Goal: Information Seeking & Learning: Learn about a topic

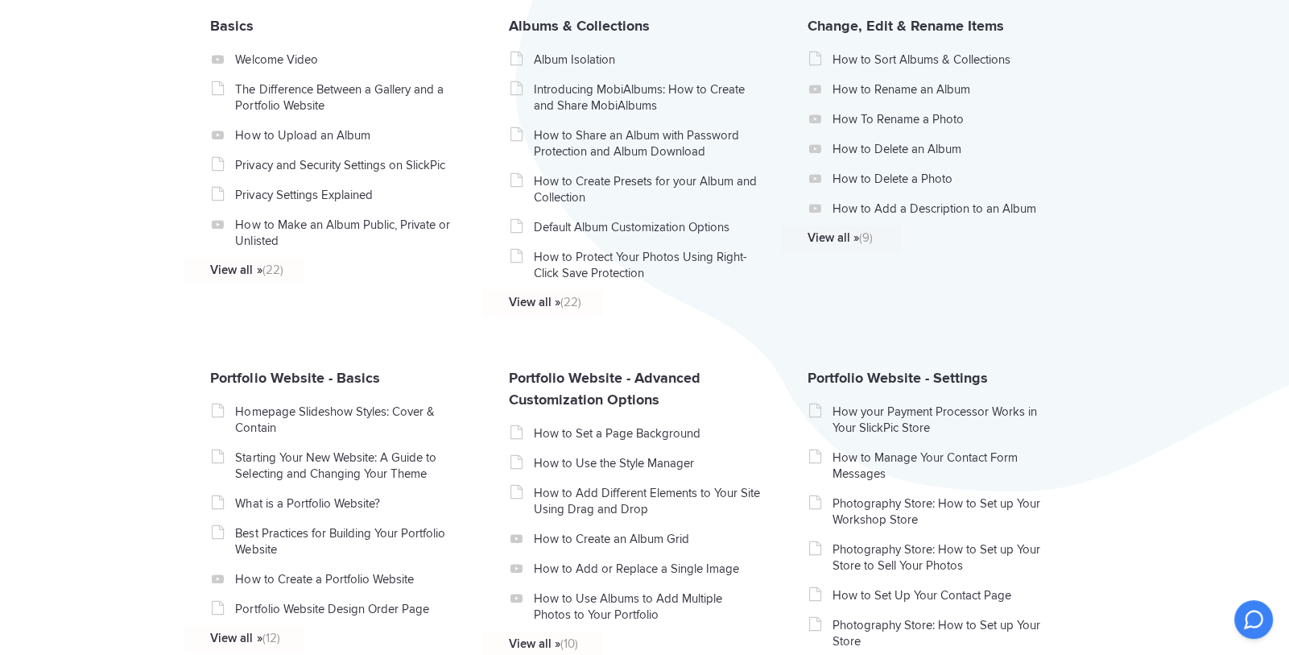
scroll to position [407, 0]
click at [333, 166] on link "Privacy and Security Settings on SlickPic" at bounding box center [349, 164] width 228 height 16
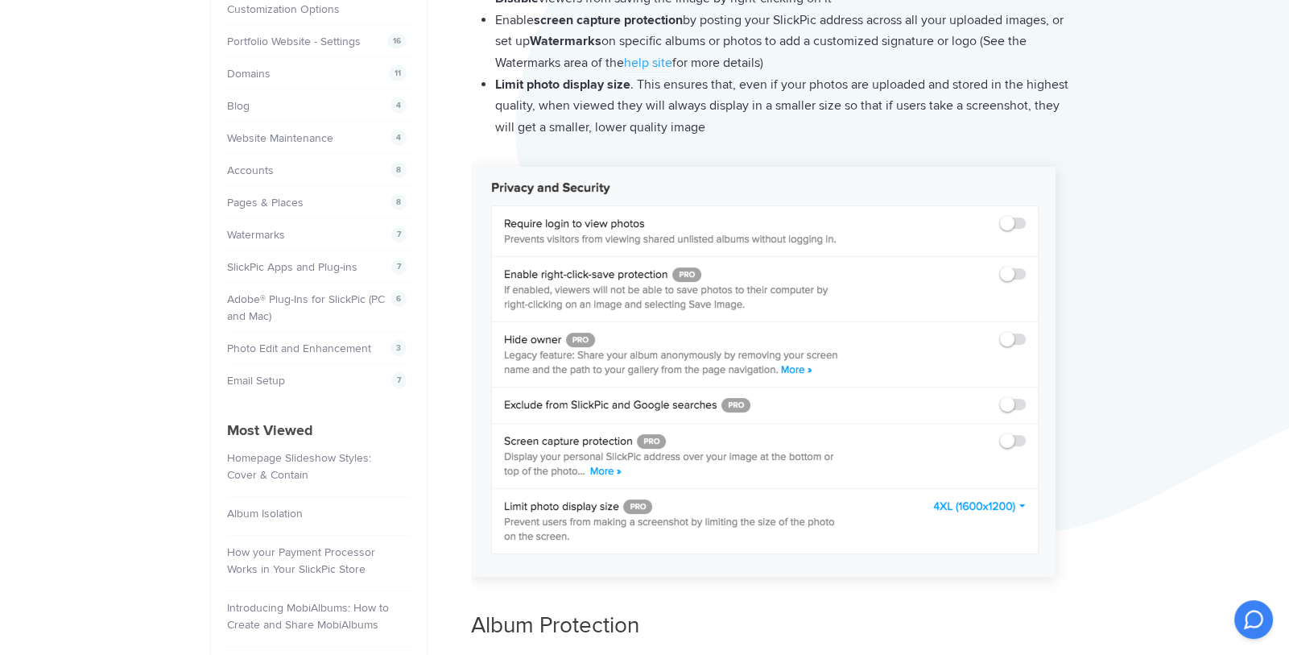
scroll to position [365, 0]
click at [795, 370] on img at bounding box center [763, 371] width 585 height 410
click at [784, 370] on img at bounding box center [763, 371] width 585 height 410
click at [800, 368] on img at bounding box center [763, 371] width 585 height 410
click at [1010, 337] on img at bounding box center [763, 371] width 585 height 410
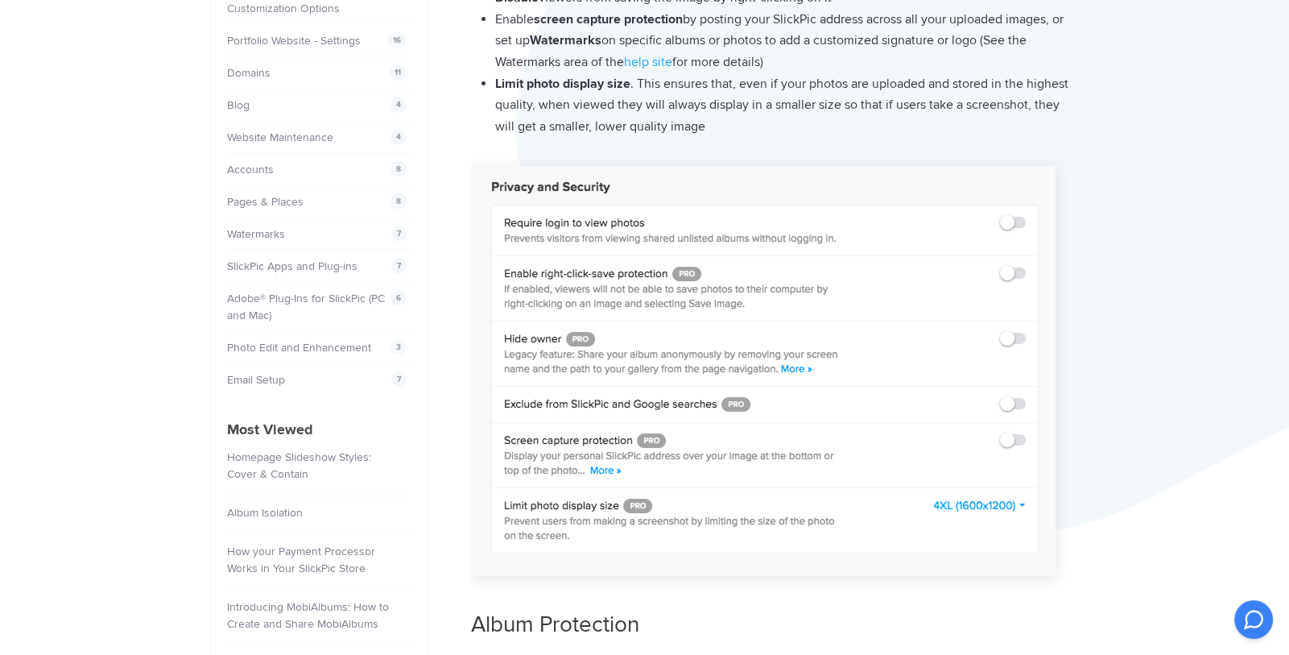
click at [790, 366] on img at bounding box center [763, 371] width 585 height 410
click at [603, 472] on img at bounding box center [763, 371] width 585 height 410
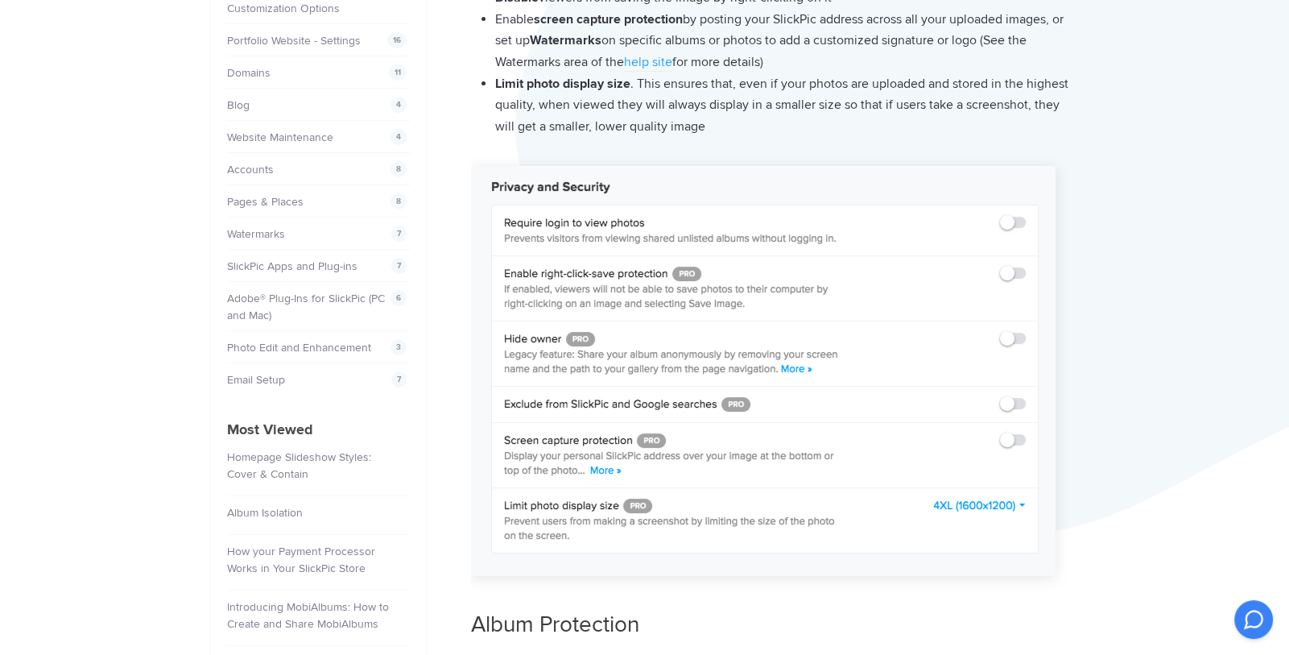
click at [1020, 502] on img at bounding box center [763, 371] width 585 height 410
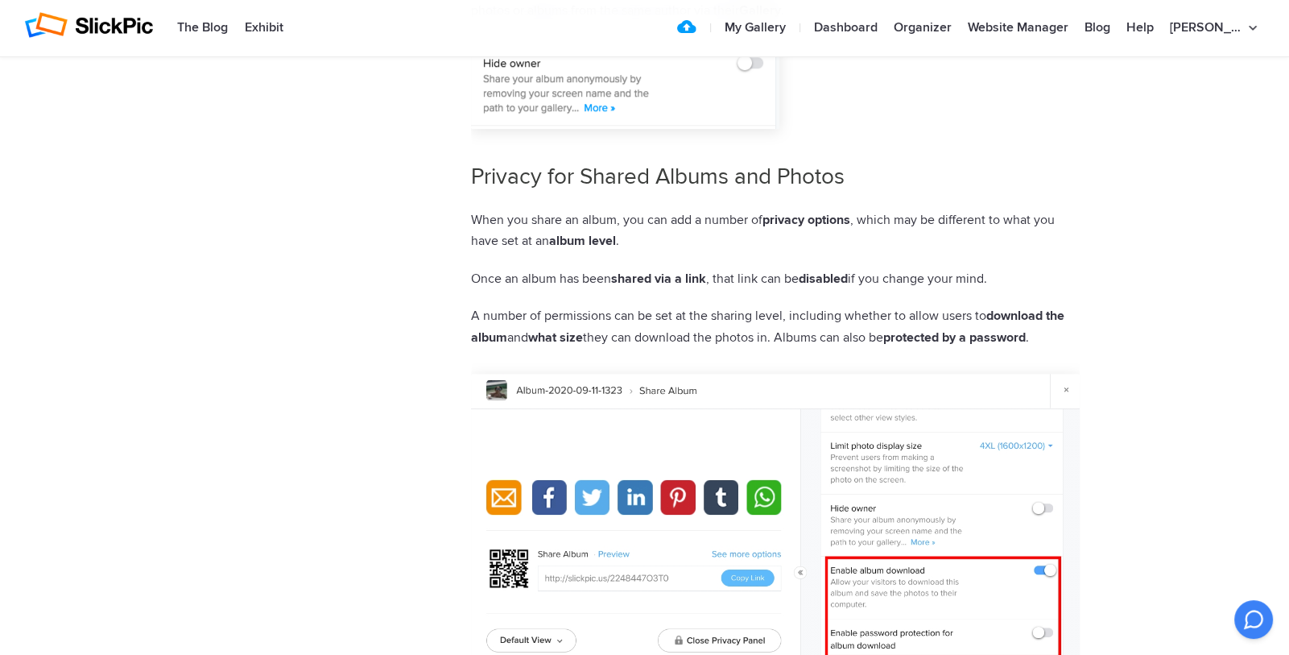
scroll to position [1481, 0]
click at [506, 392] on img at bounding box center [775, 524] width 609 height 302
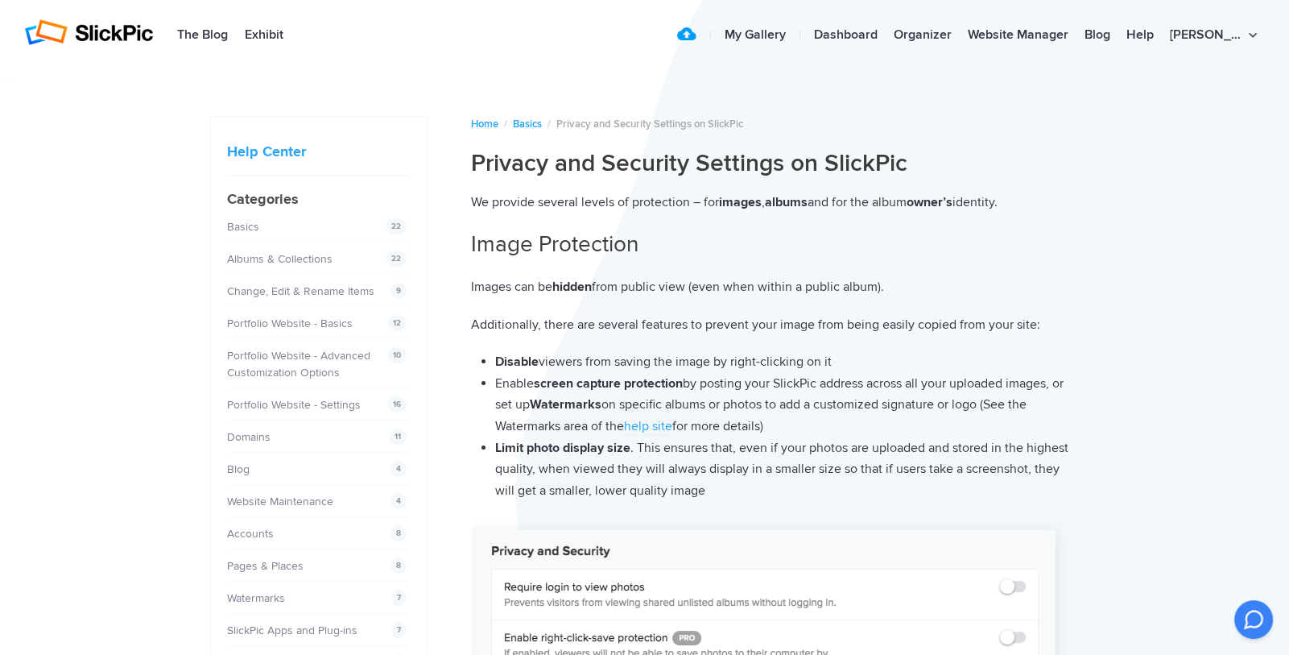
scroll to position [0, 0]
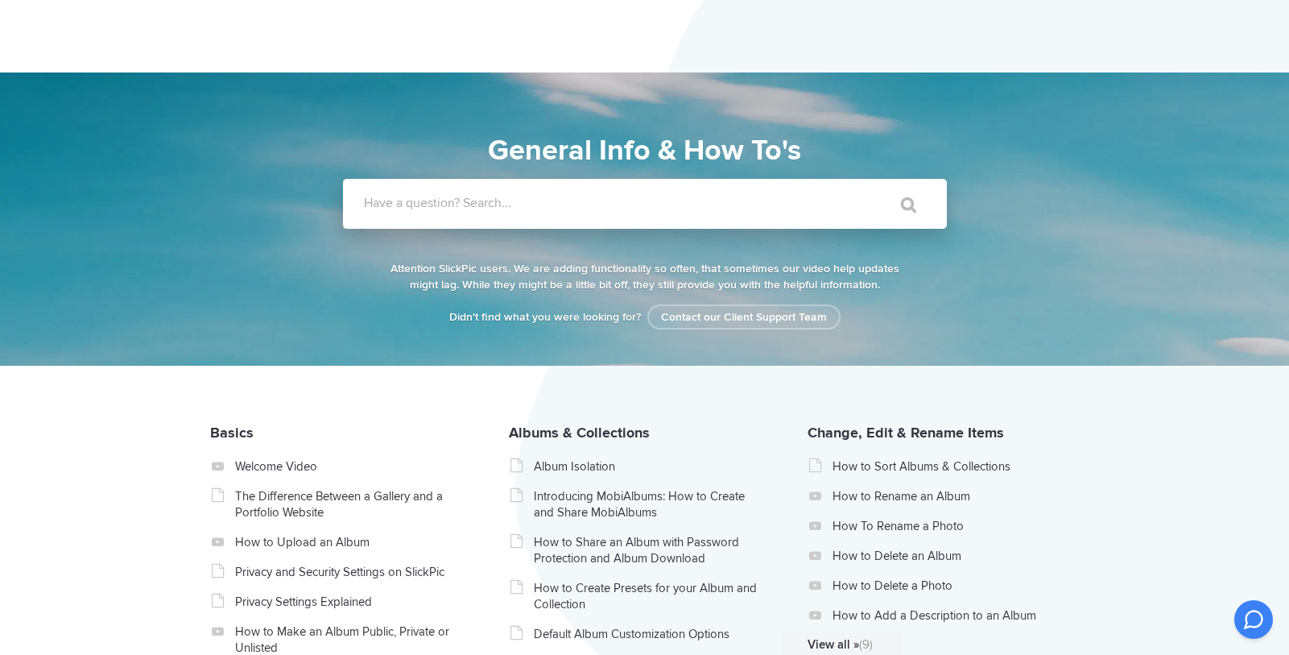
scroll to position [407, 0]
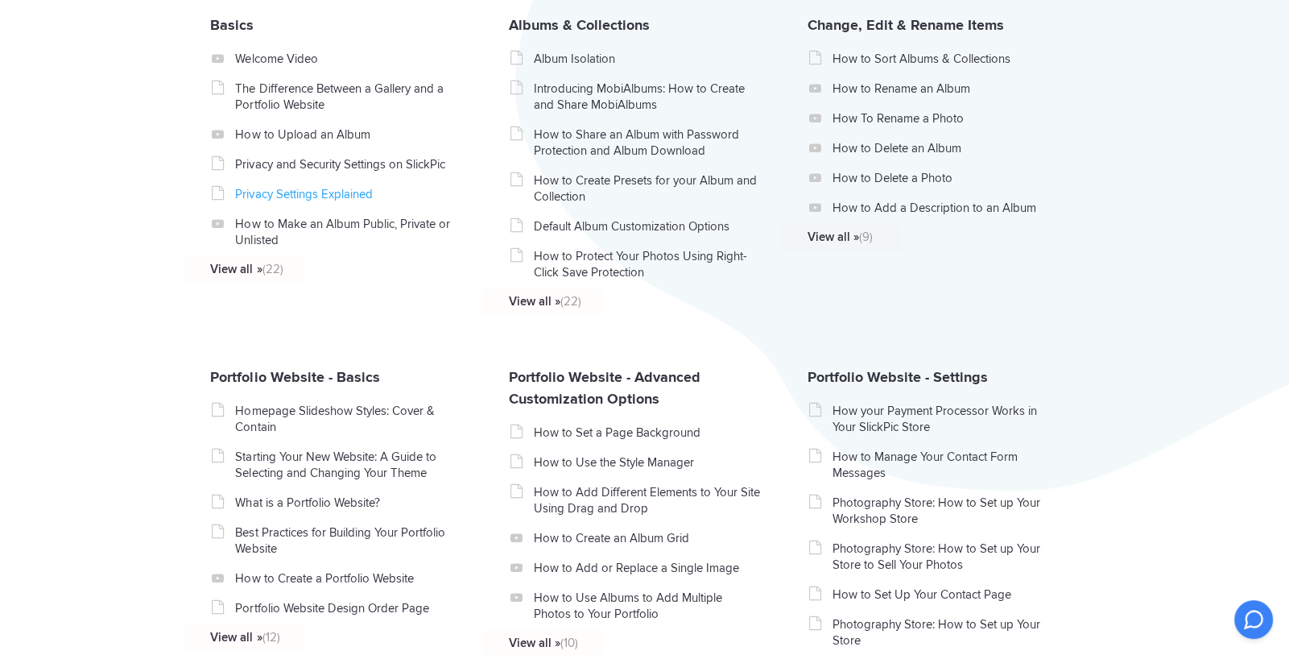
click at [278, 196] on link "Privacy Settings Explained" at bounding box center [349, 194] width 228 height 16
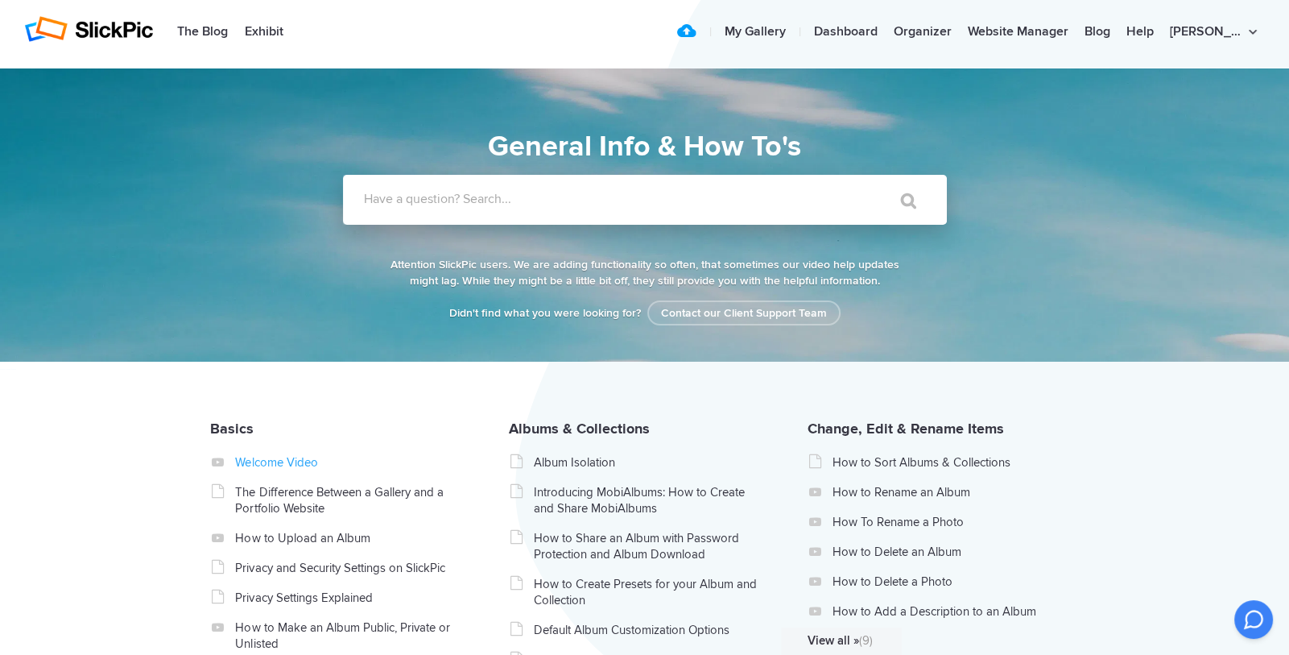
scroll to position [0, 0]
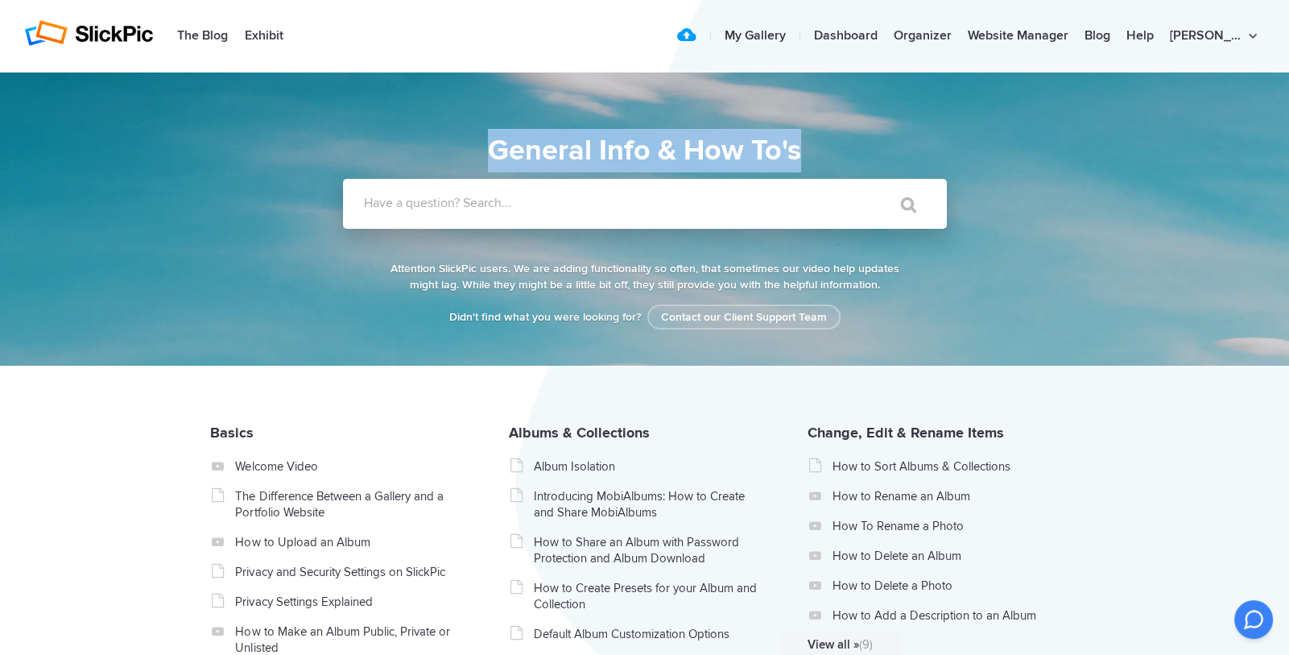
drag, startPoint x: 489, startPoint y: 147, endPoint x: 809, endPoint y: 159, distance: 320.7
click at [809, 159] on h1 "General Info & How To's" at bounding box center [645, 150] width 749 height 43
copy h1 "General Info & How To's"
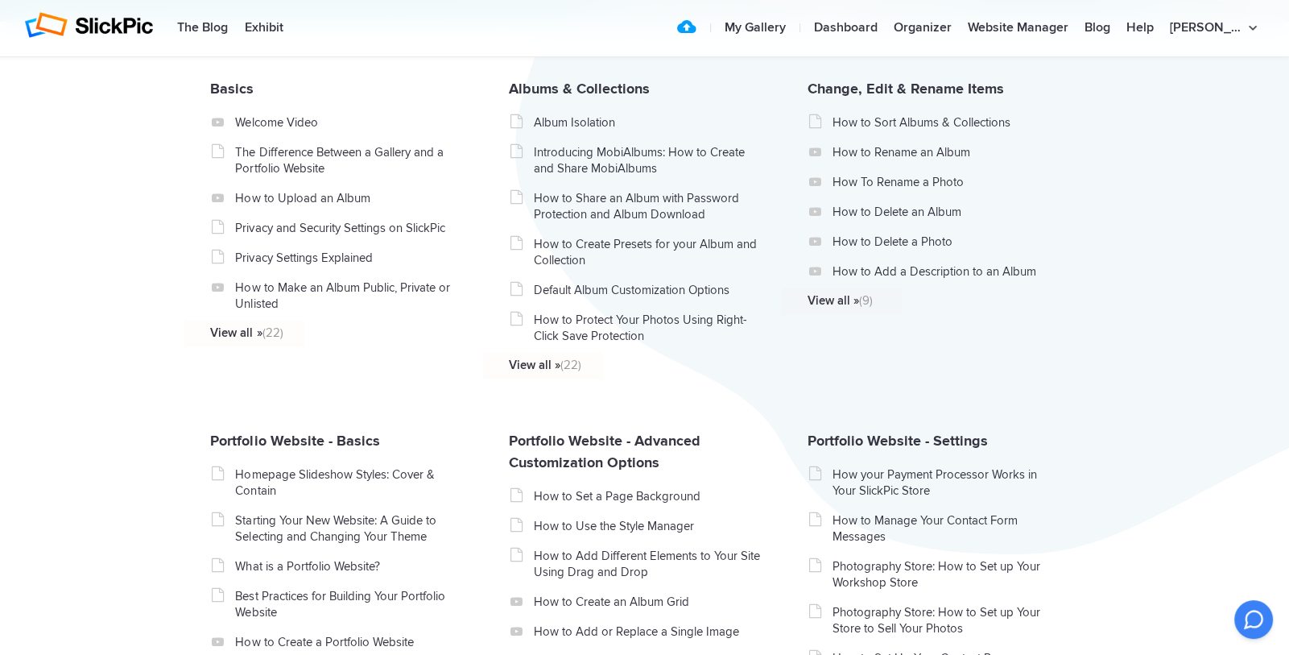
scroll to position [343, 0]
click at [580, 248] on link "How to Create Presets for your Album and Collection" at bounding box center [648, 253] width 228 height 32
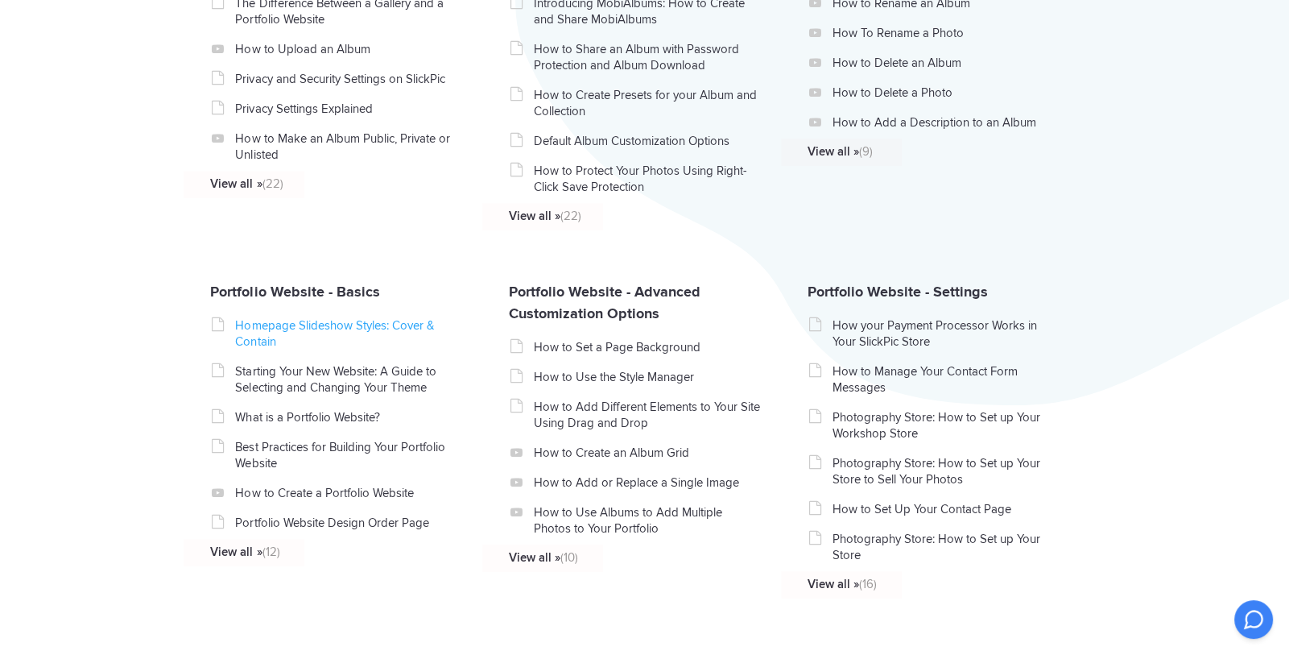
scroll to position [493, 0]
click at [295, 328] on link "Homepage Slideshow Styles: Cover & Contain" at bounding box center [349, 333] width 228 height 32
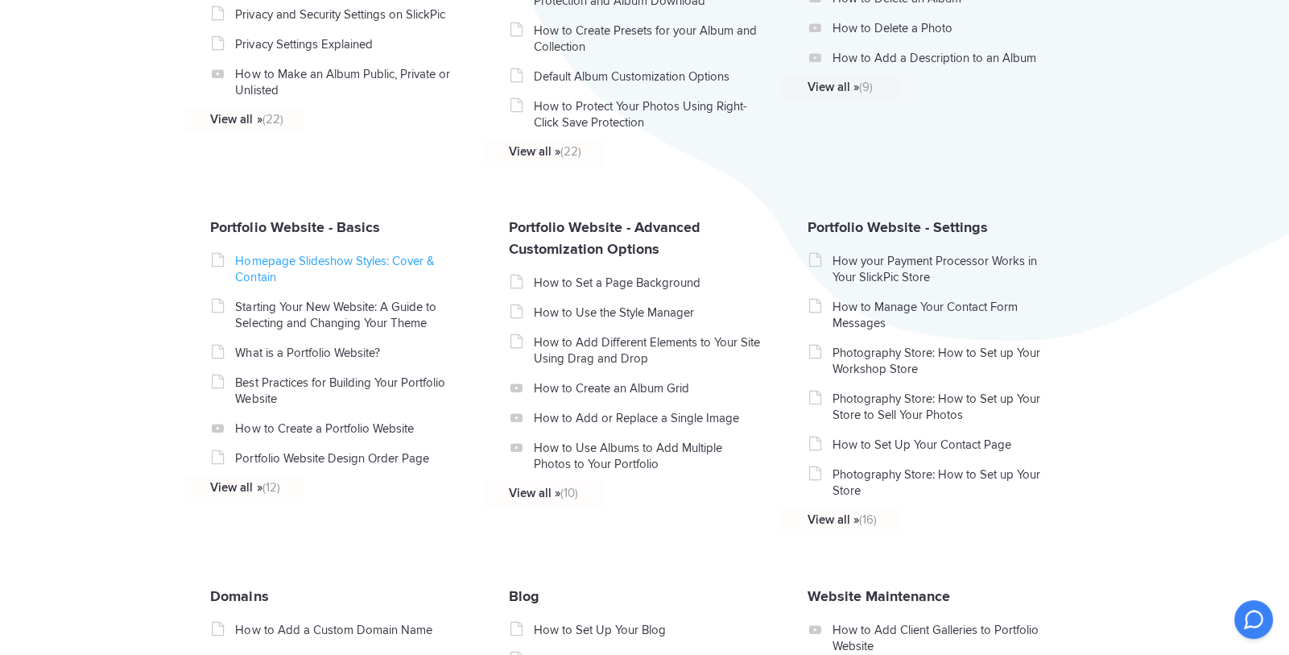
scroll to position [557, 0]
click at [603, 346] on link "How to Add Different Elements to Your Site Using Drag and Drop" at bounding box center [648, 350] width 228 height 32
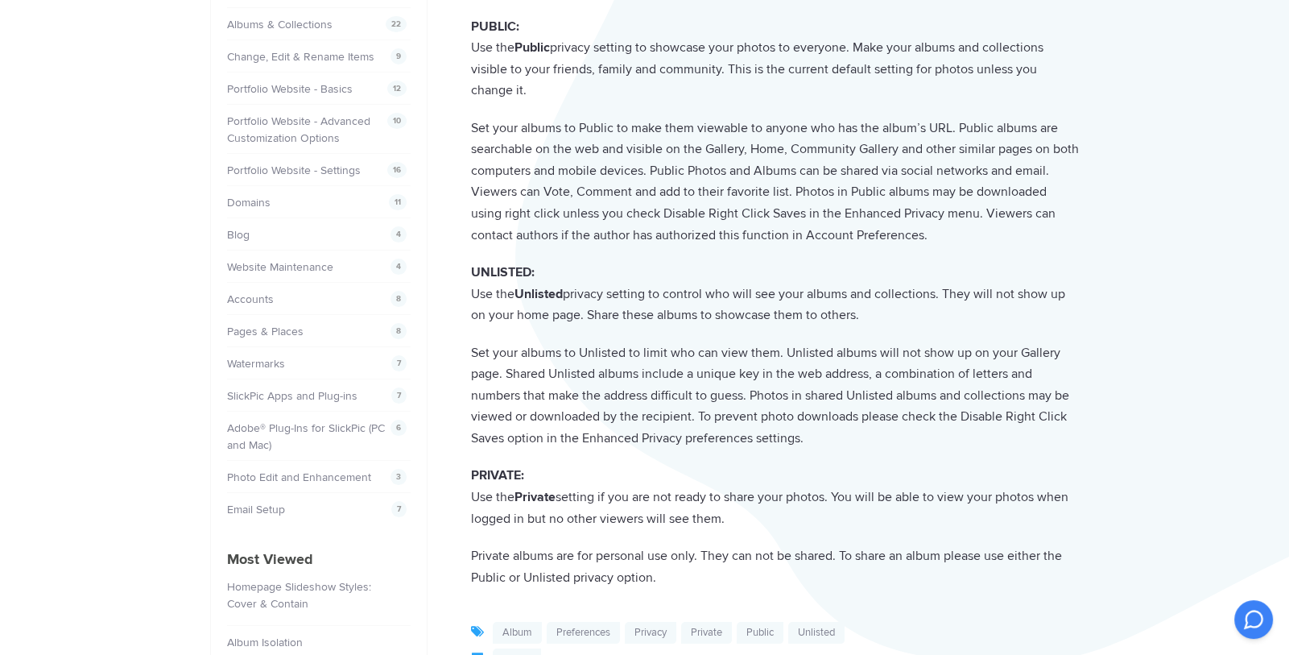
scroll to position [236, 0]
click at [885, 164] on p "Set your albums to Public to make them viewable to anyone who has the album’s U…" at bounding box center [775, 181] width 609 height 128
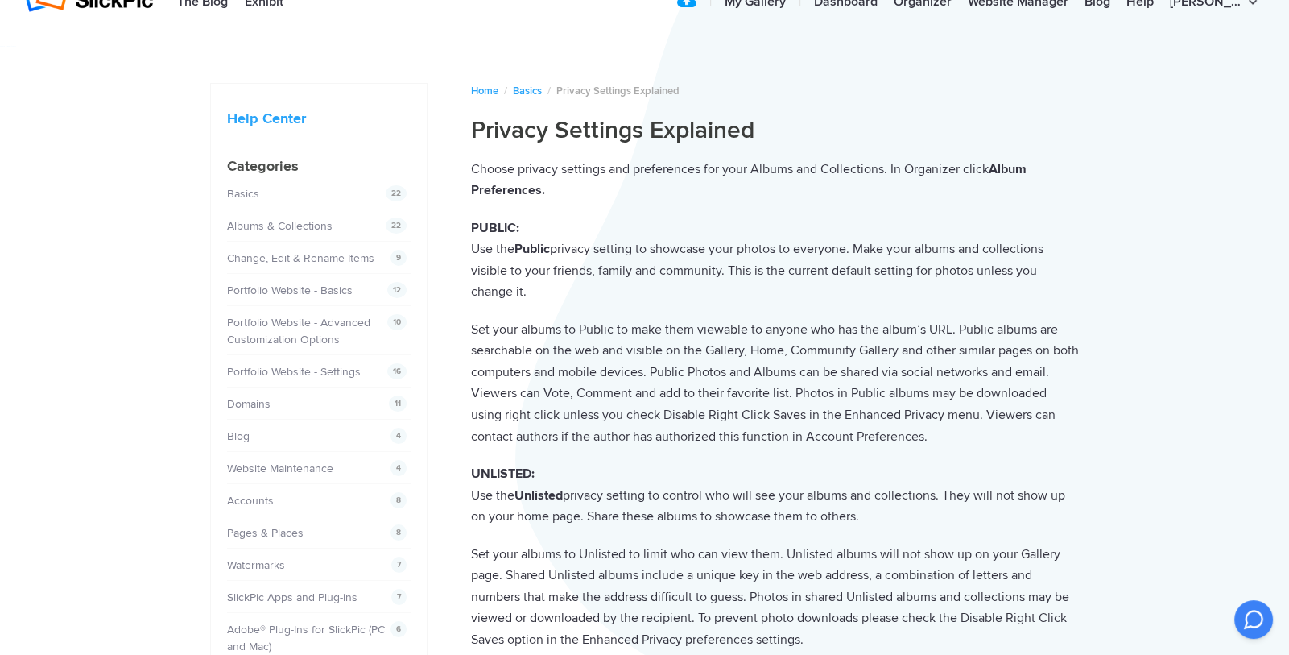
scroll to position [0, 0]
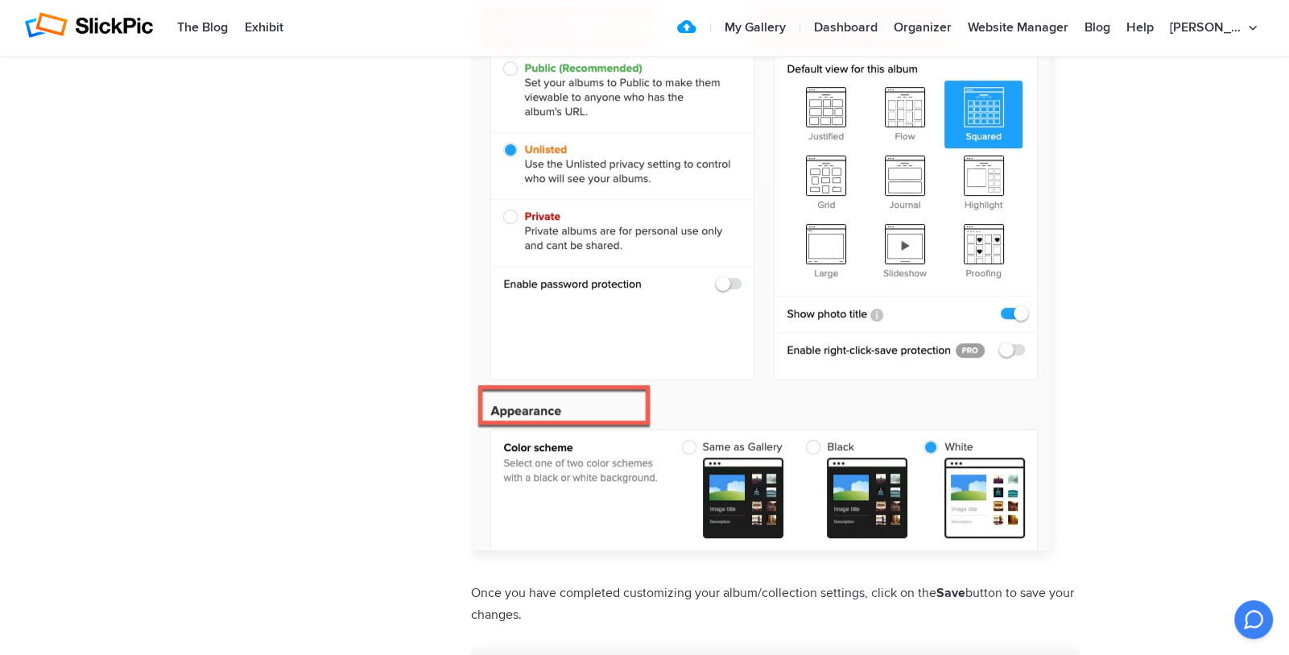
scroll to position [1201, 0]
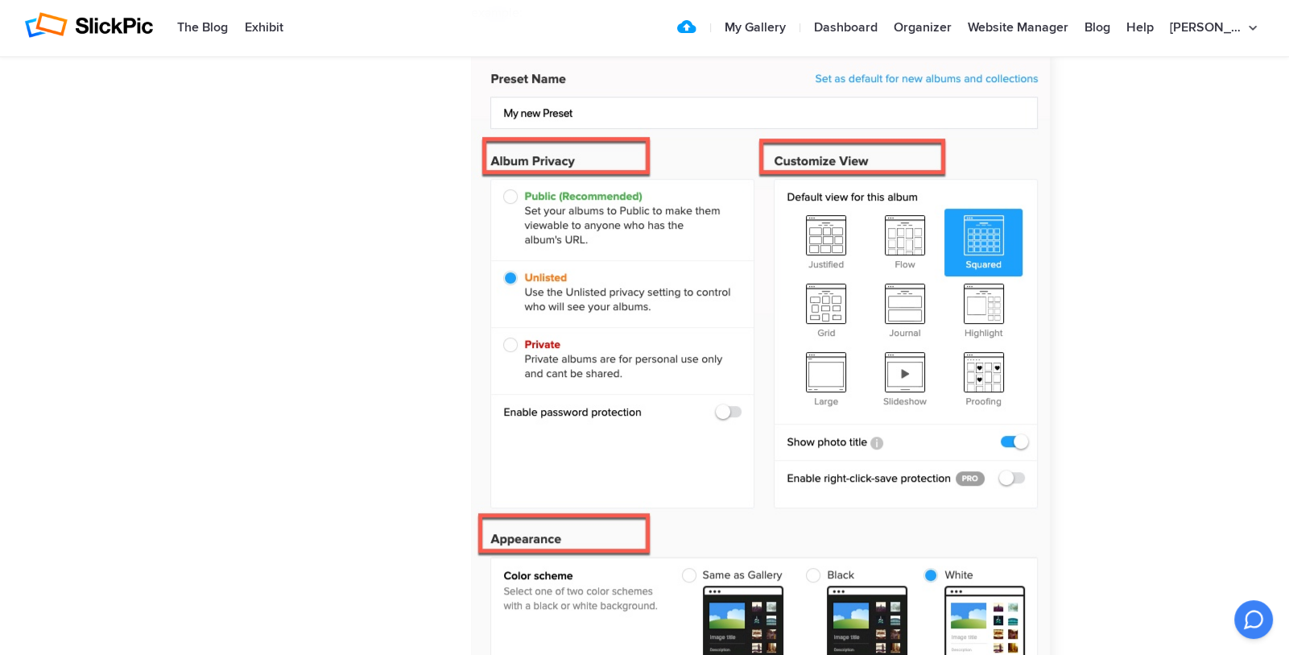
scroll to position [1072, 0]
drag, startPoint x: 665, startPoint y: 142, endPoint x: 603, endPoint y: 118, distance: 66.2
drag, startPoint x: 603, startPoint y: 118, endPoint x: 395, endPoint y: 311, distance: 283.2
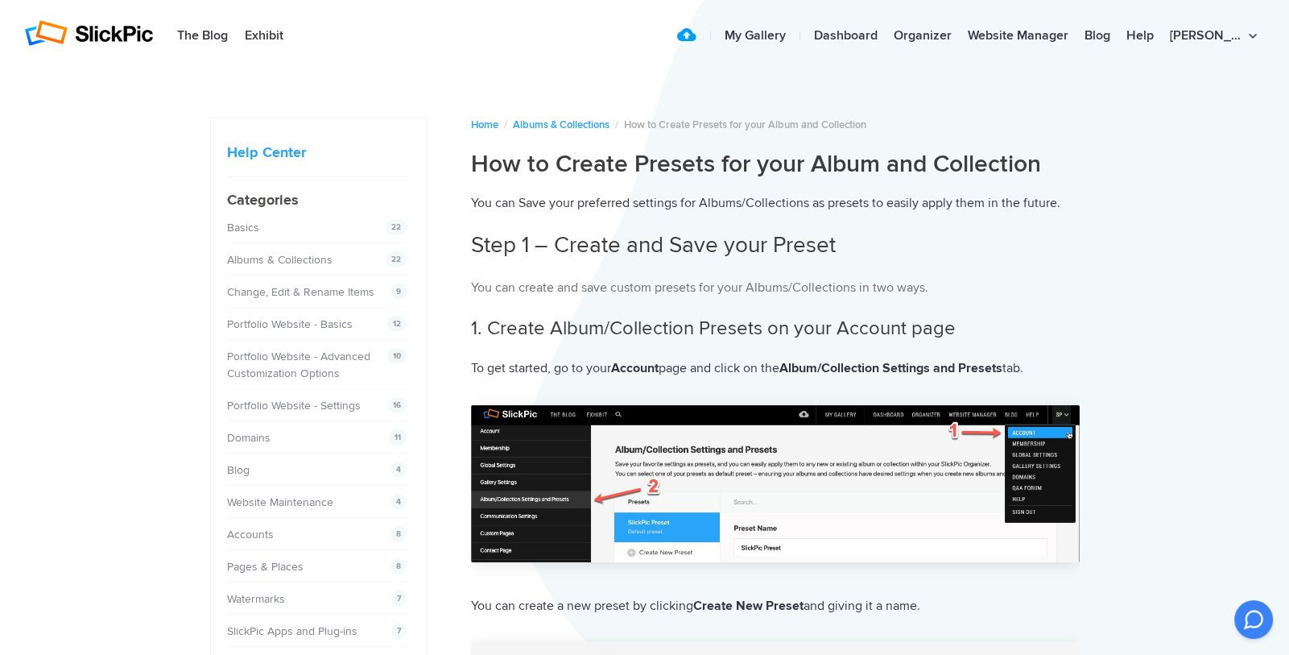
scroll to position [0, 0]
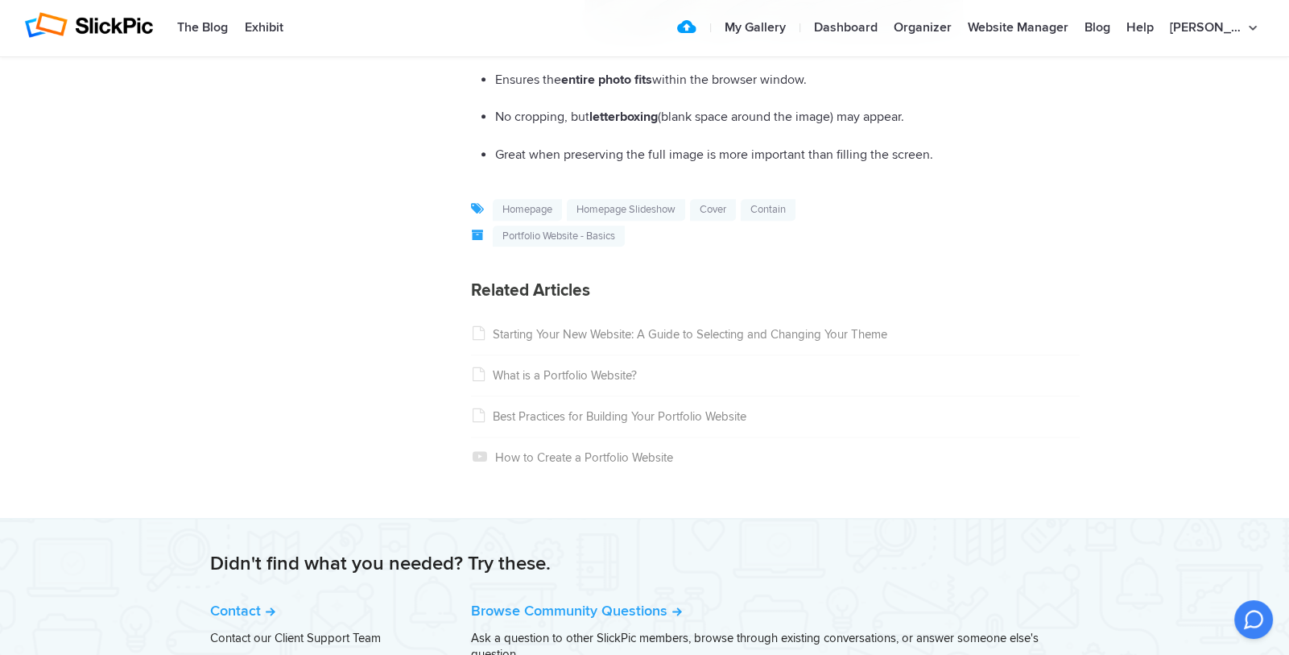
scroll to position [2424, 0]
click at [538, 457] on link "How to Create a Portfolio Website" at bounding box center [572, 457] width 202 height 14
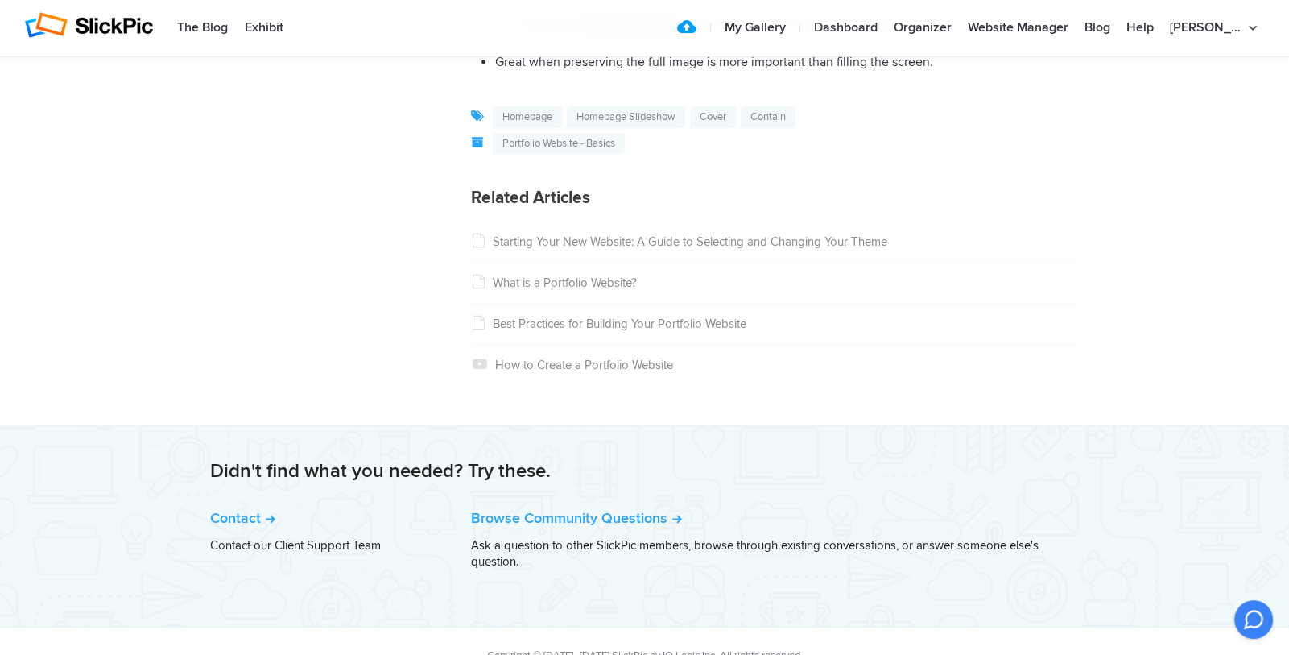
scroll to position [2547, 0]
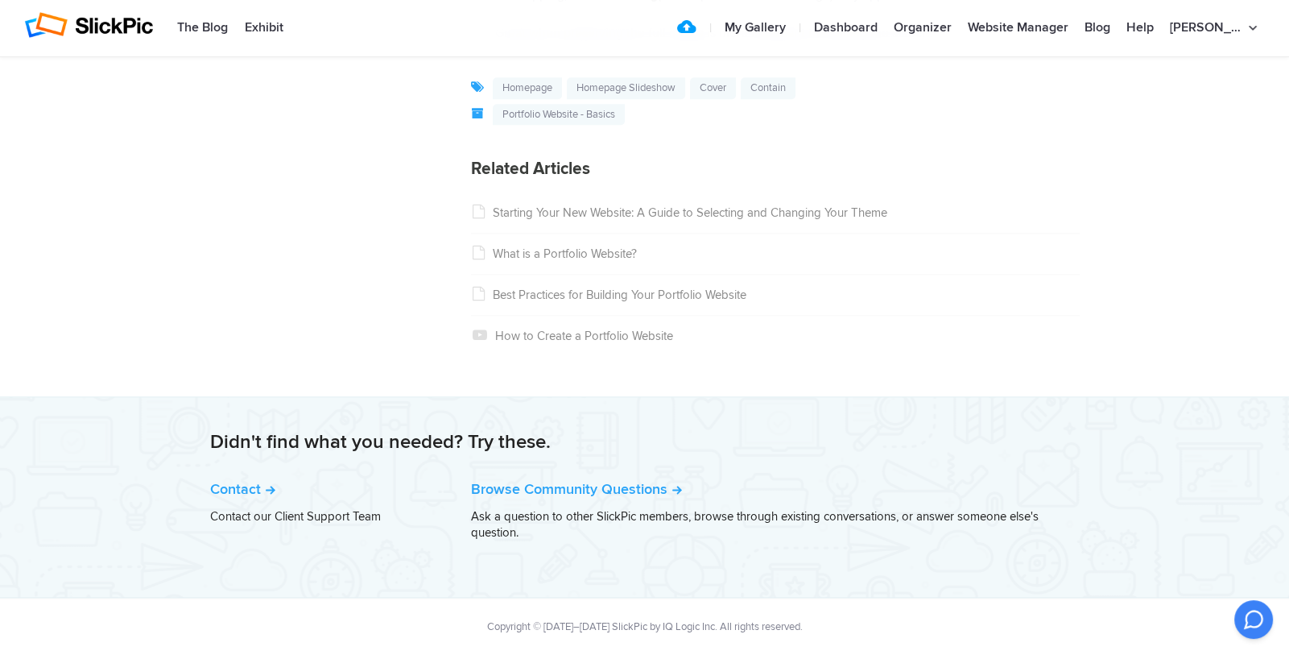
click at [565, 336] on link "How to Create a Portfolio Website" at bounding box center [572, 335] width 202 height 14
click at [543, 252] on link "What is a Portfolio Website?" at bounding box center [554, 253] width 166 height 14
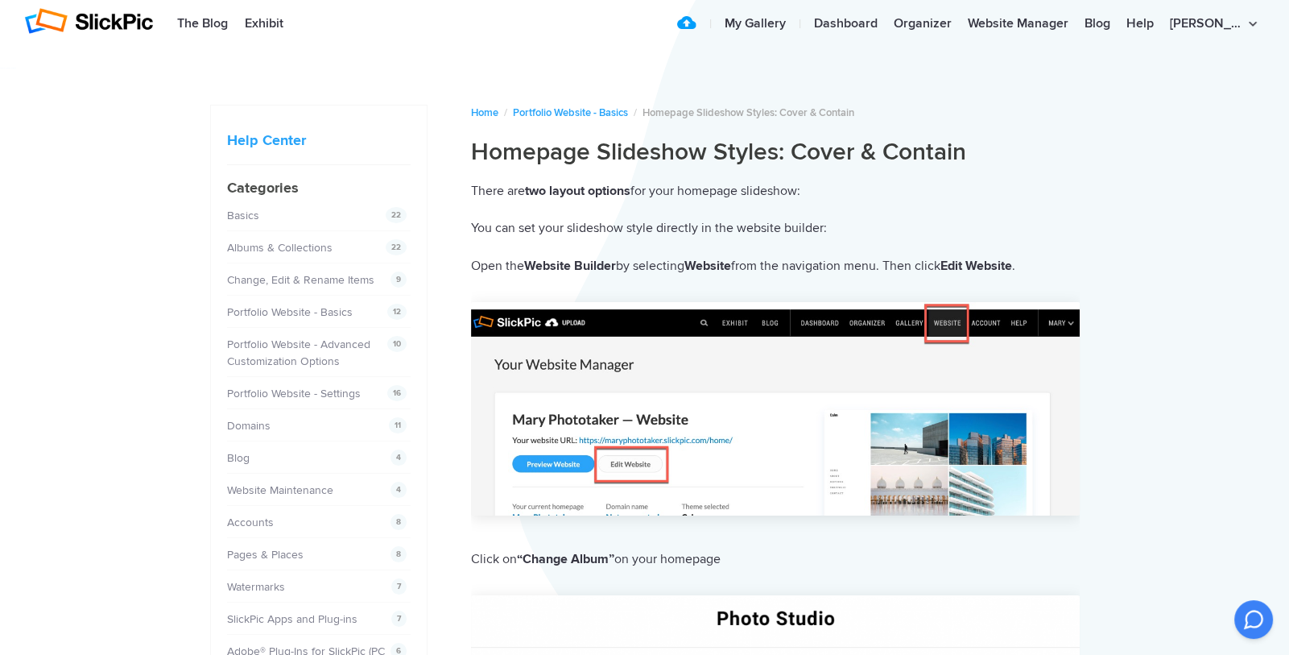
scroll to position [0, 0]
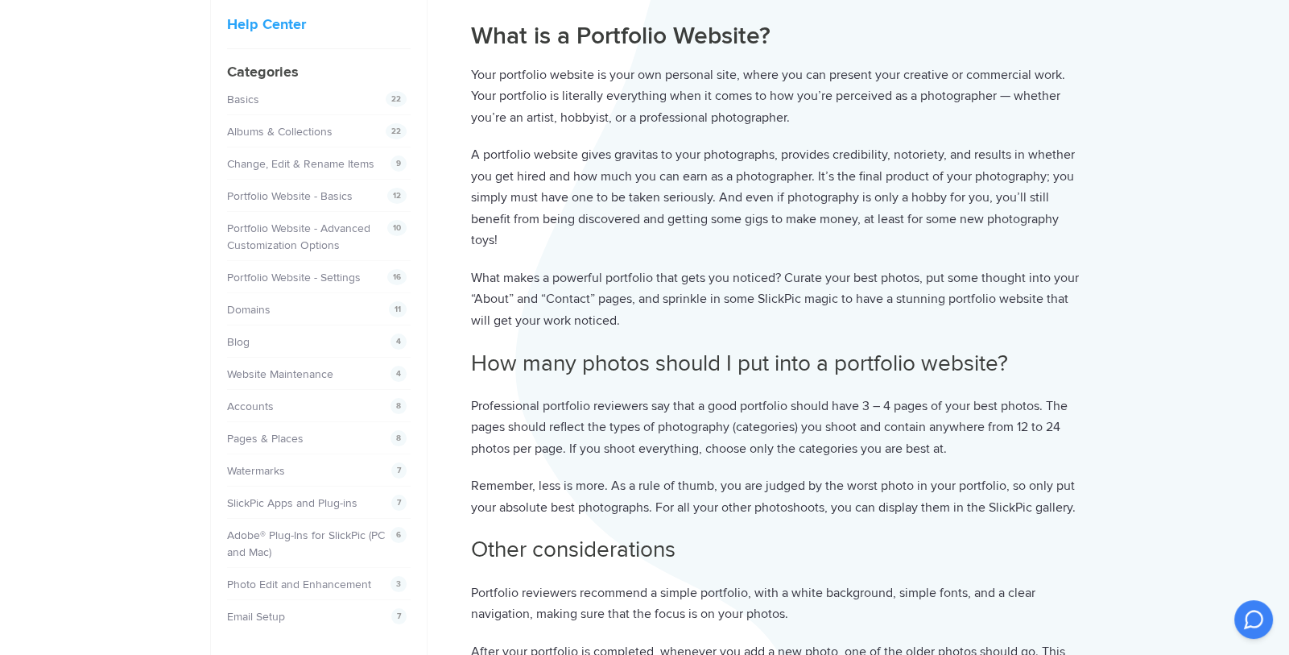
scroll to position [128, 0]
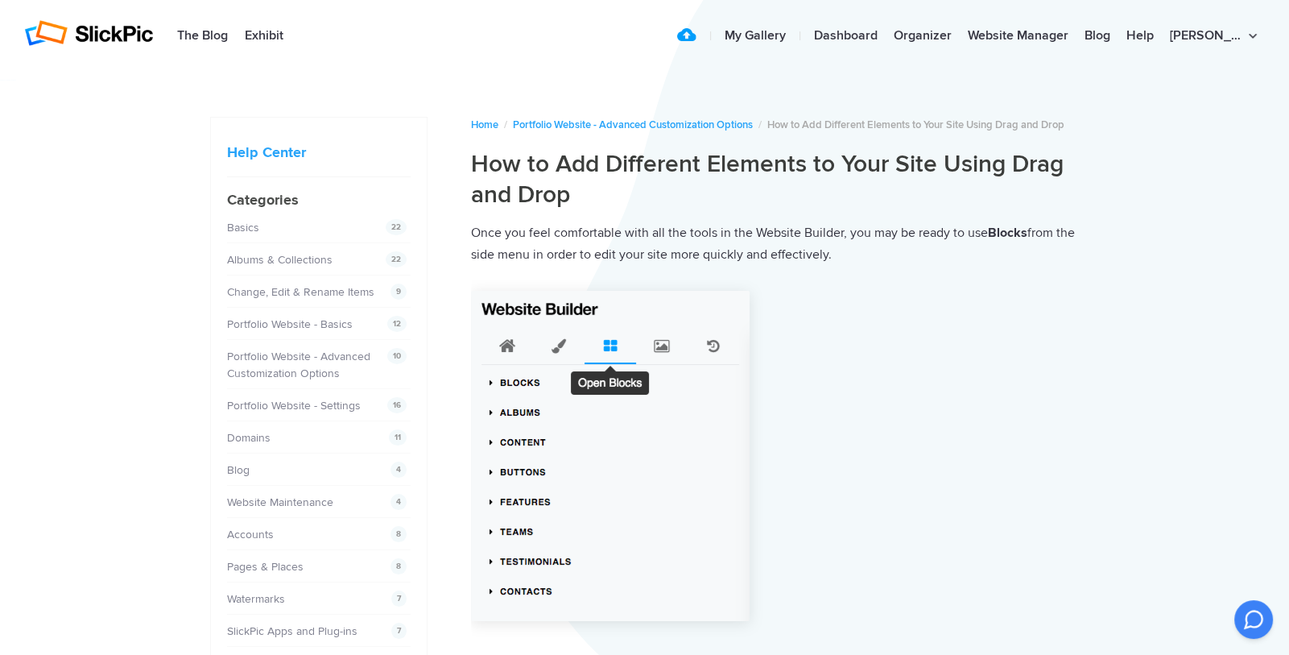
drag, startPoint x: 608, startPoint y: 231, endPoint x: 1006, endPoint y: 345, distance: 414.4
click at [1006, 345] on p at bounding box center [775, 459] width 609 height 357
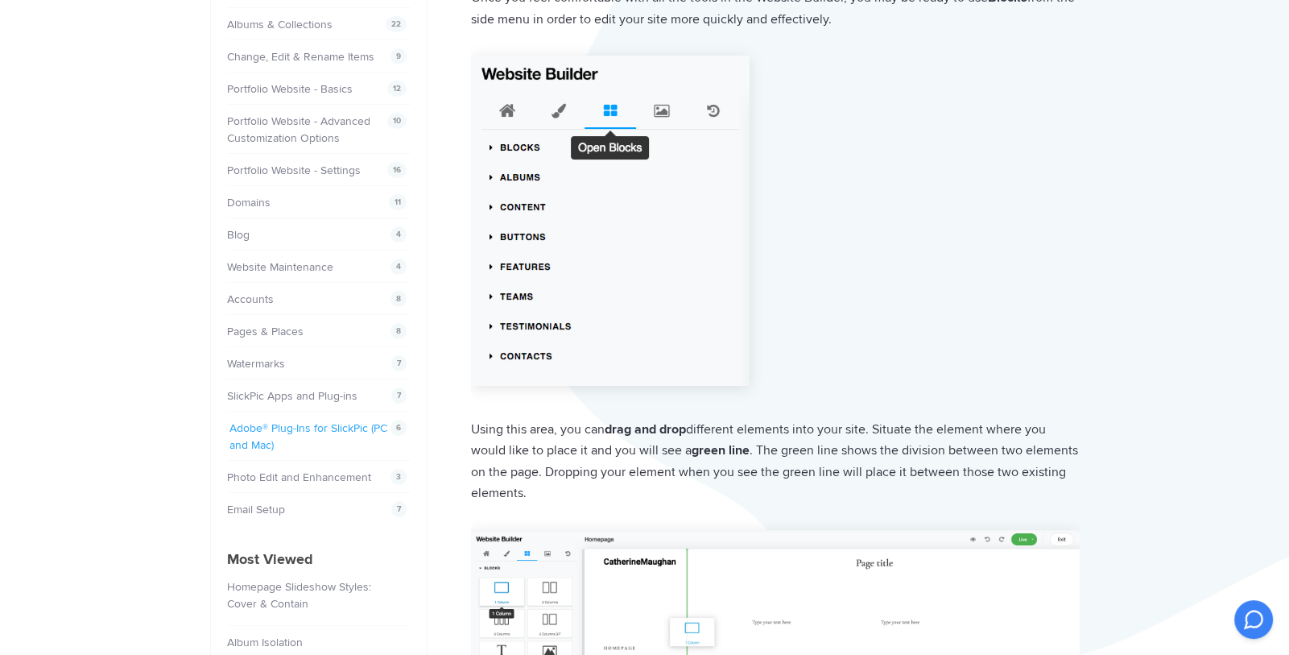
scroll to position [235, 0]
click at [290, 389] on link "SlickPic Apps and Plug-ins" at bounding box center [294, 396] width 130 height 14
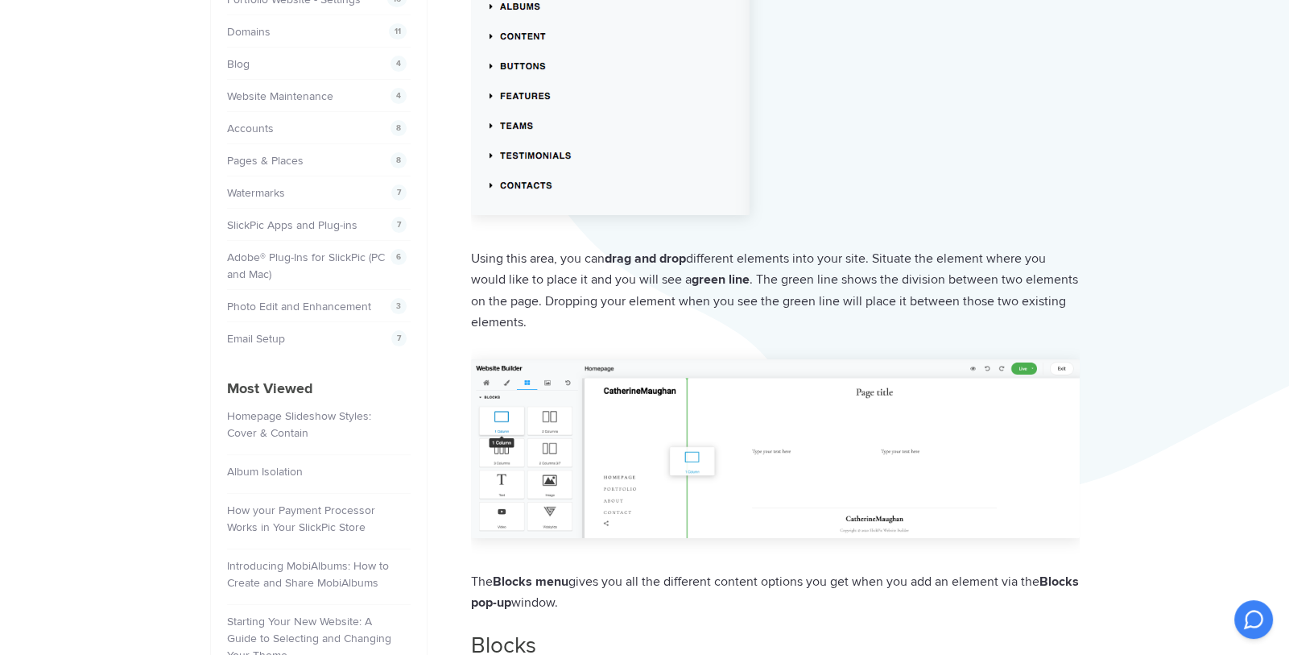
scroll to position [407, 0]
click at [255, 331] on link "Email Setup" at bounding box center [258, 338] width 58 height 14
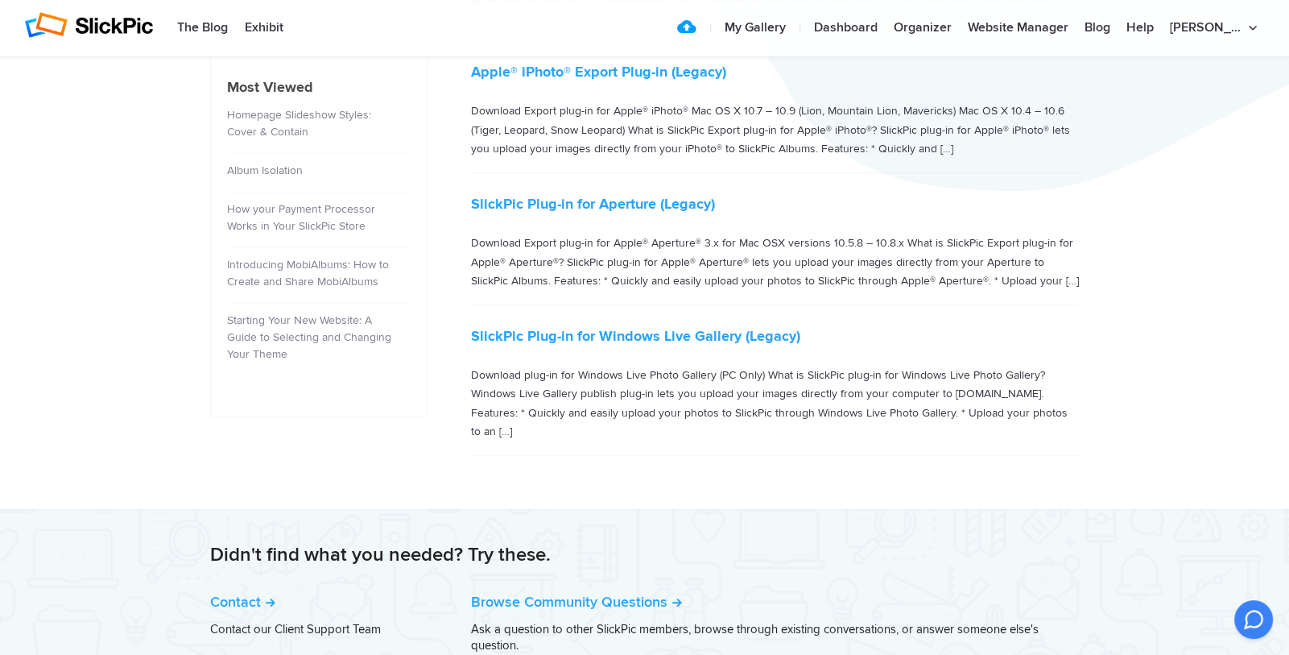
scroll to position [707, 0]
drag, startPoint x: 783, startPoint y: 286, endPoint x: 758, endPoint y: 486, distance: 202.0
click at [758, 542] on h2 "Didn't find what you needed? Try these." at bounding box center [645, 555] width 870 height 26
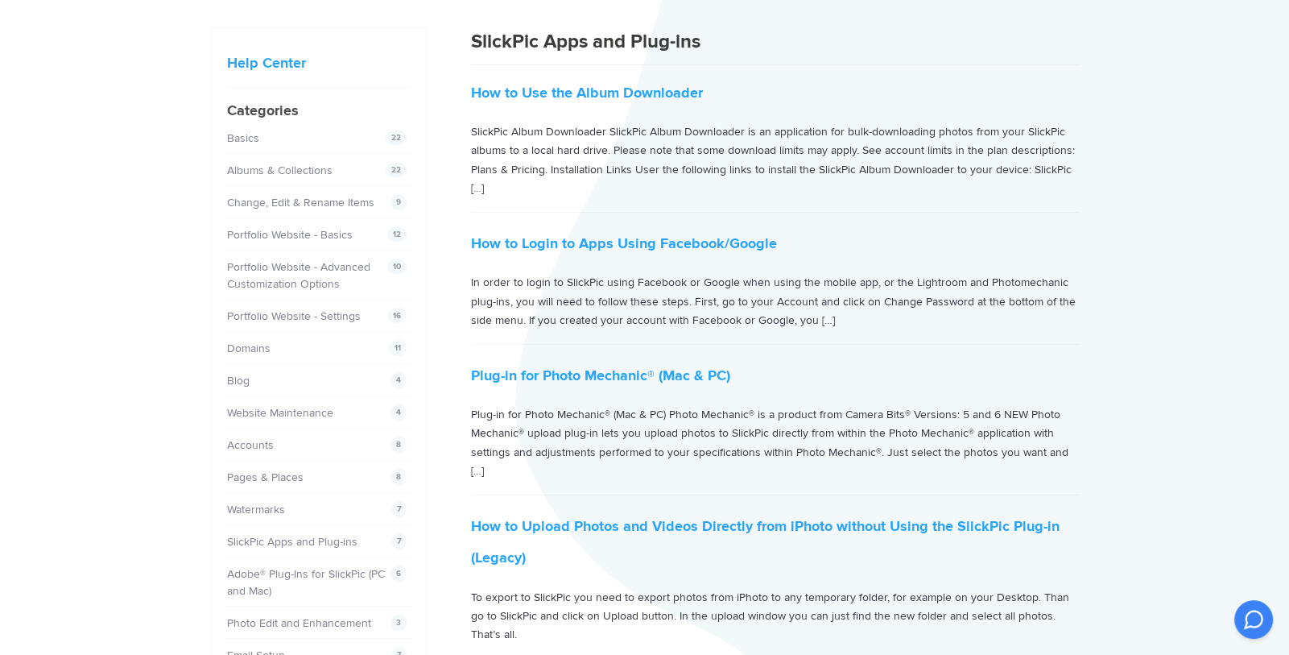
scroll to position [0, 0]
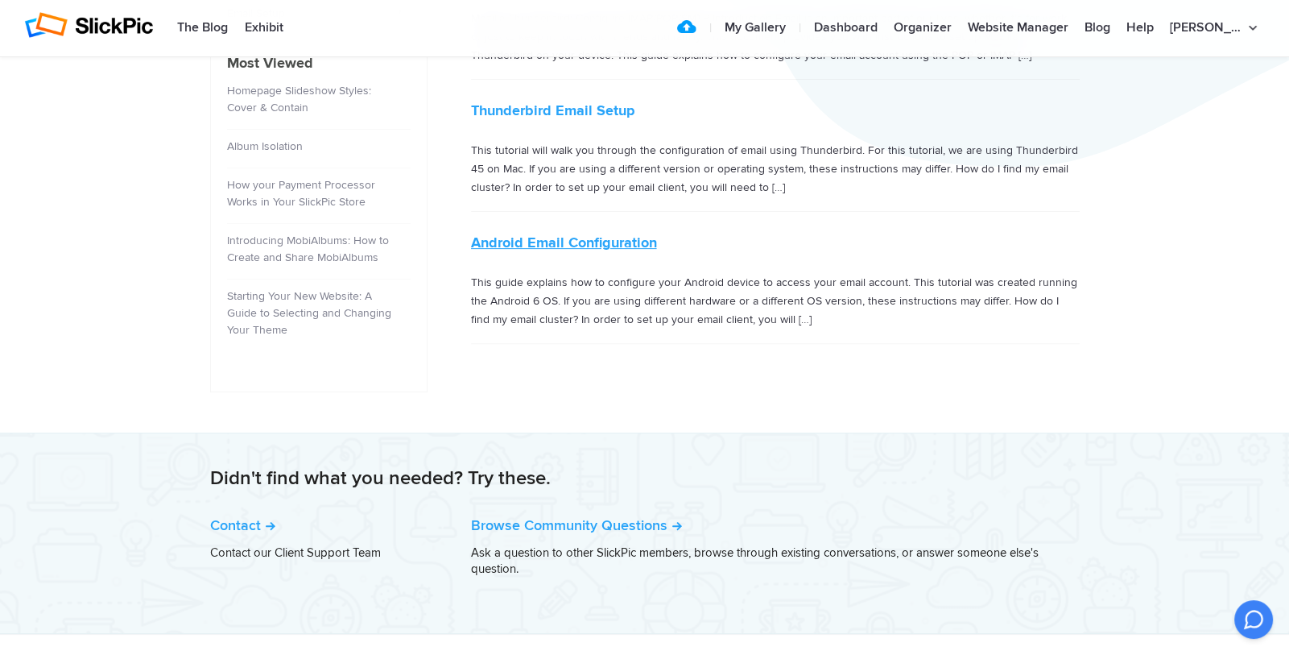
scroll to position [741, 0]
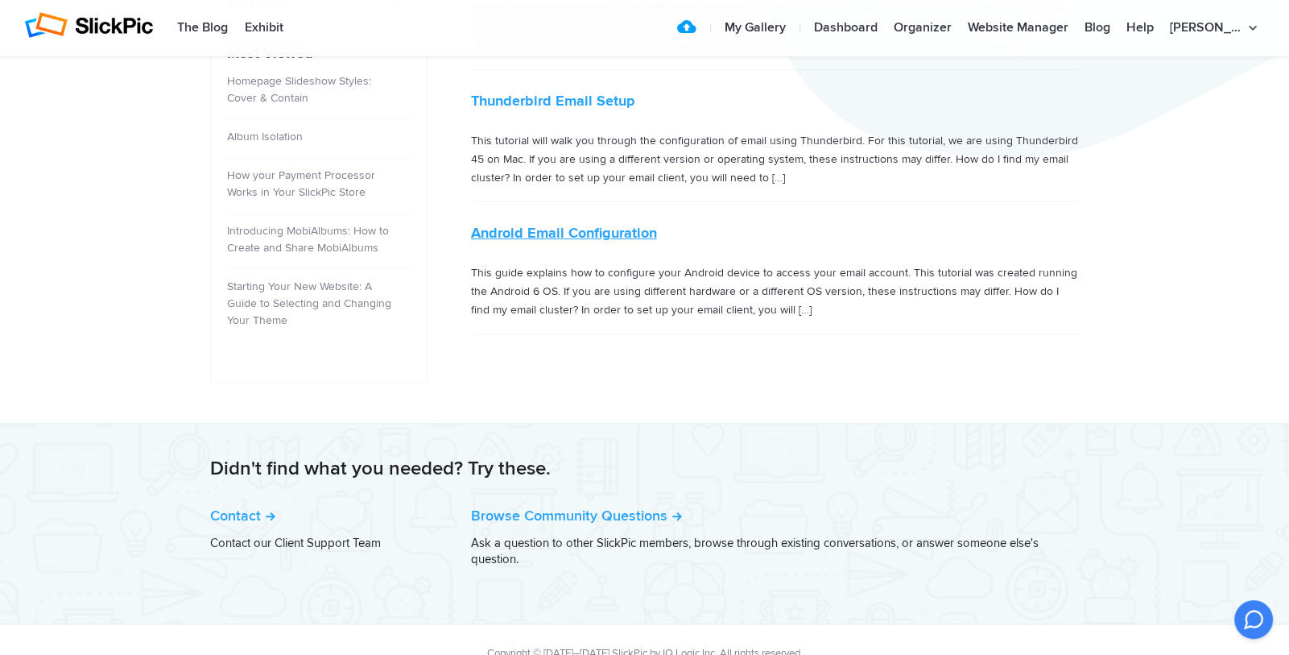
click at [588, 233] on link "Android Email Configuration" at bounding box center [564, 233] width 186 height 18
click at [536, 506] on link "Browse Community Questions" at bounding box center [576, 515] width 211 height 18
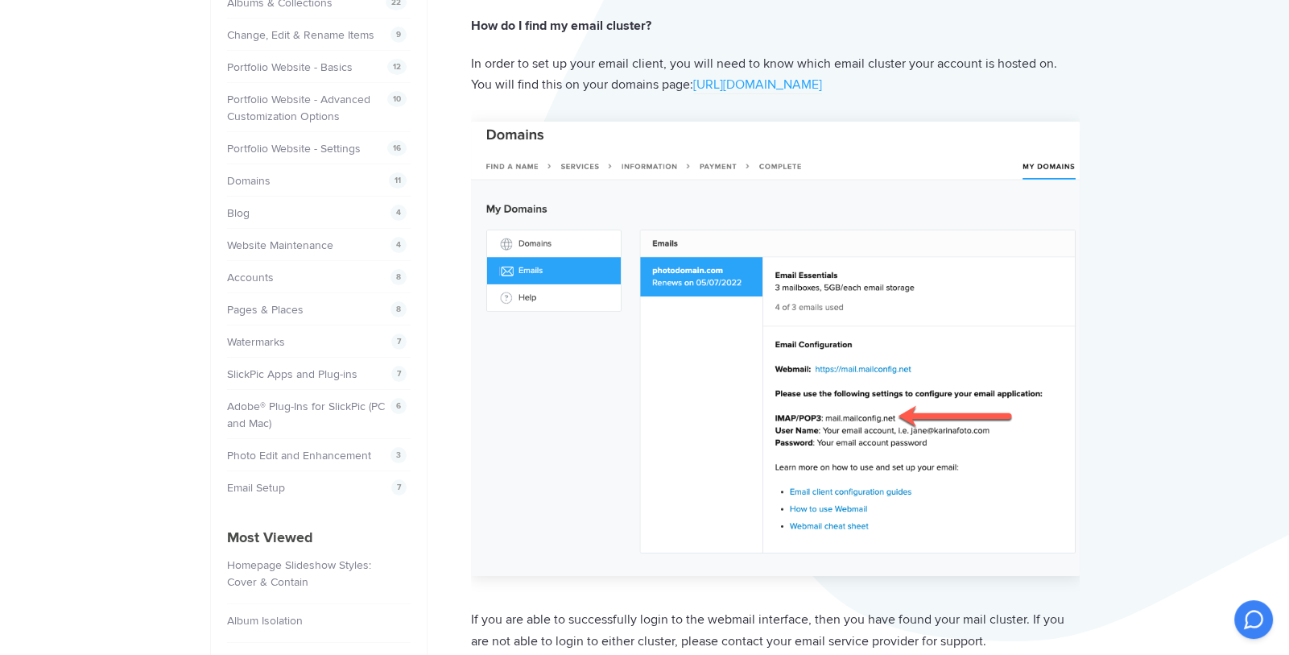
scroll to position [257, 0]
click at [866, 492] on img at bounding box center [775, 349] width 609 height 455
click at [820, 498] on img at bounding box center [775, 349] width 609 height 455
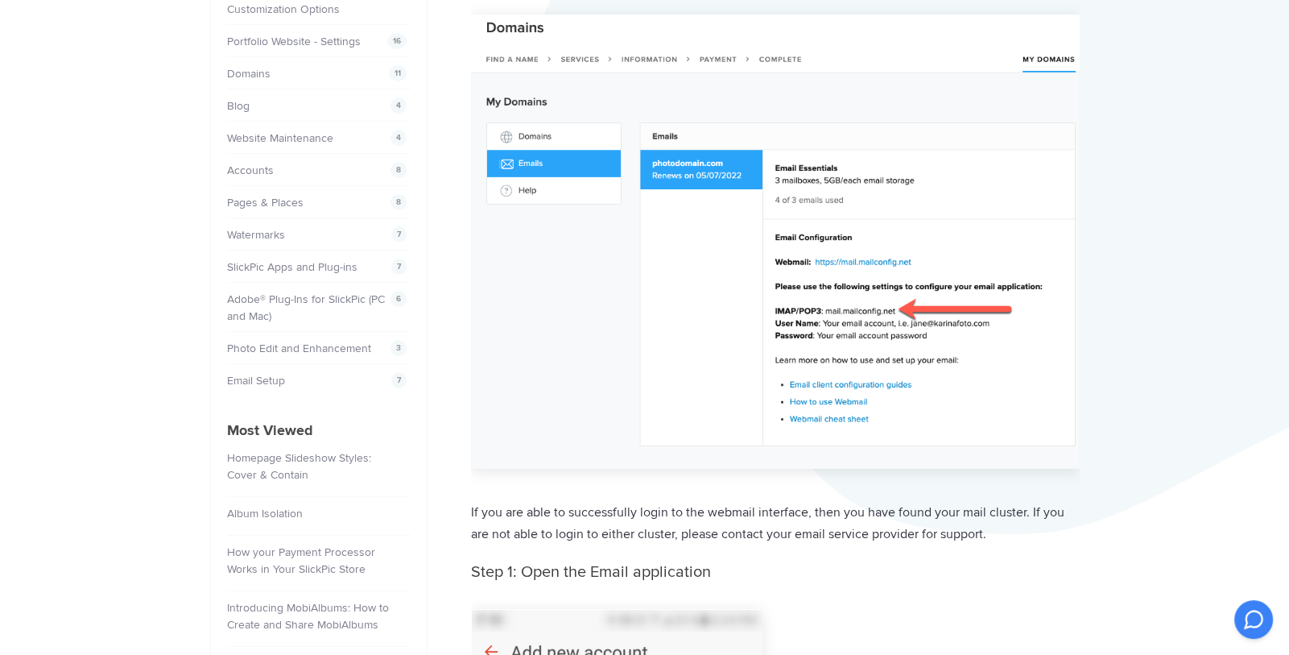
scroll to position [365, 0]
click at [837, 411] on img at bounding box center [775, 241] width 609 height 455
click at [815, 382] on img at bounding box center [775, 241] width 609 height 455
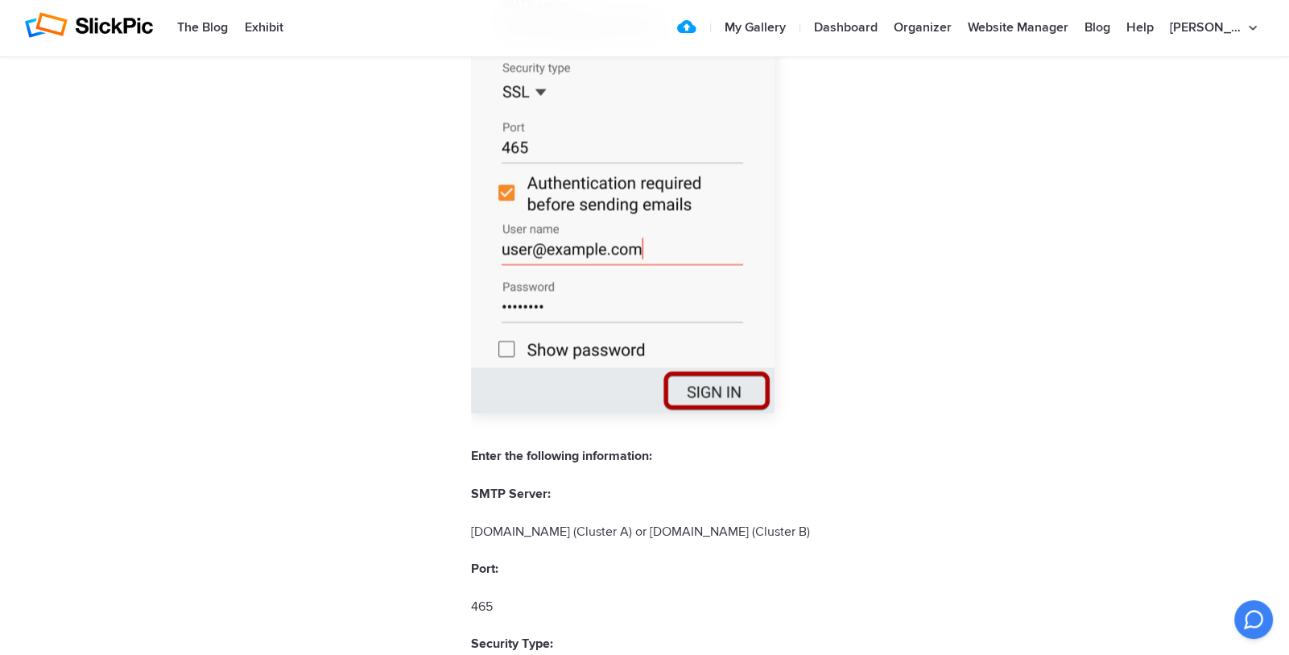
scroll to position [3369, 0]
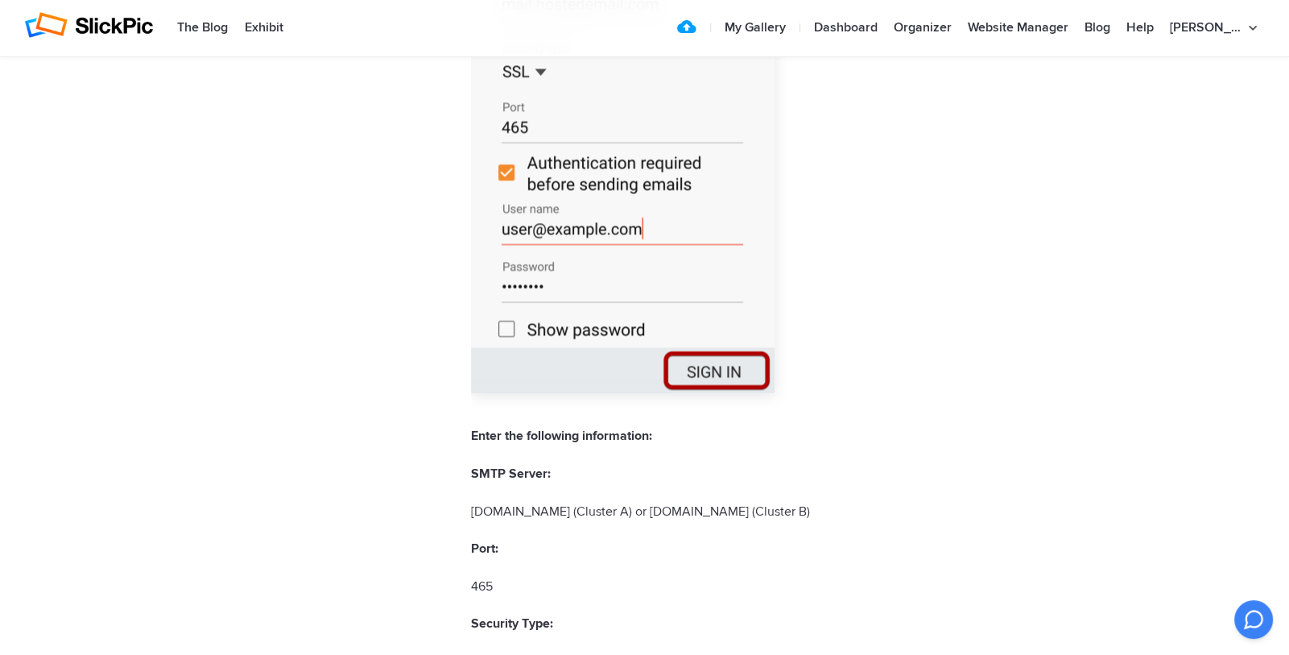
click at [510, 329] on img at bounding box center [623, 122] width 304 height 539
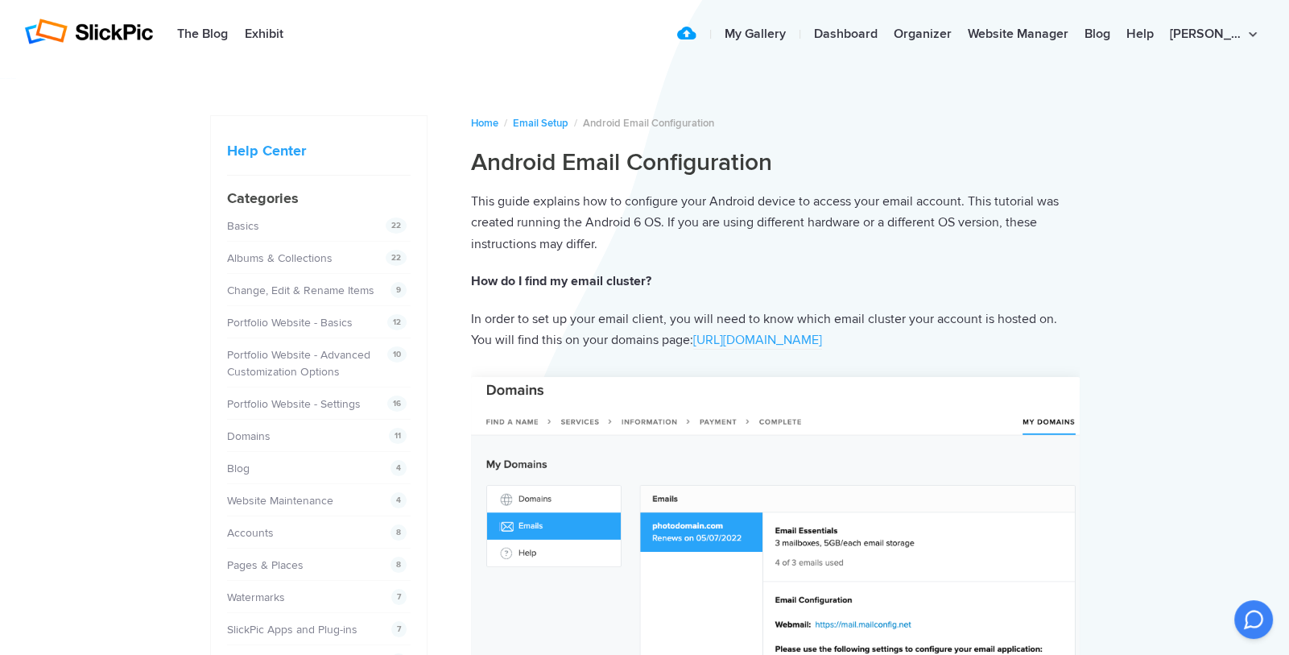
scroll to position [0, 0]
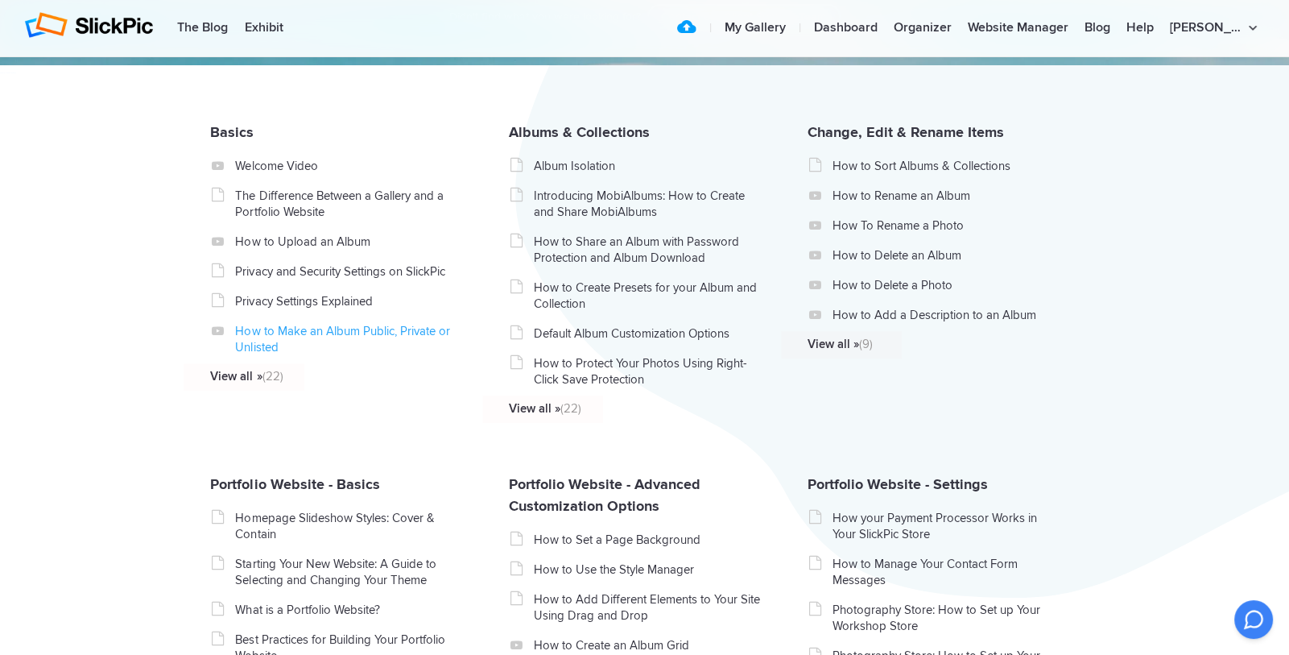
scroll to position [300, 0]
